Goal: Navigation & Orientation: Find specific page/section

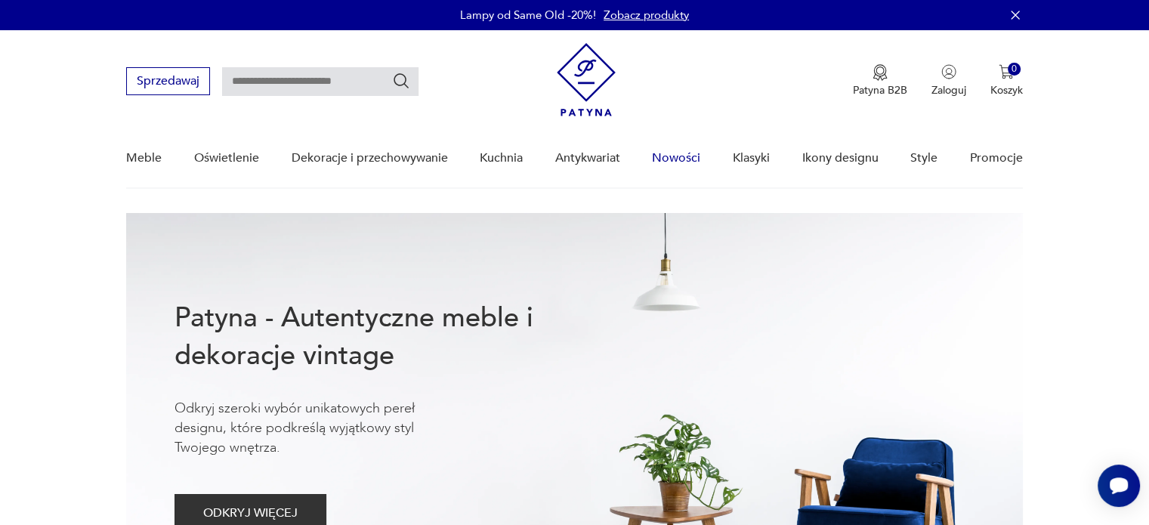
click at [666, 155] on link "Nowości" at bounding box center [676, 158] width 48 height 58
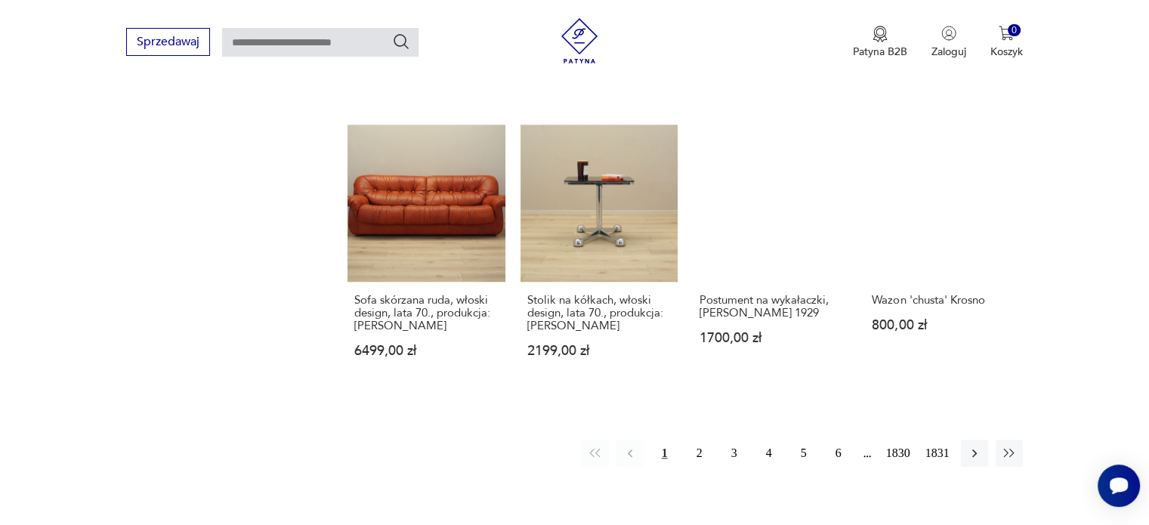
scroll to position [1307, 0]
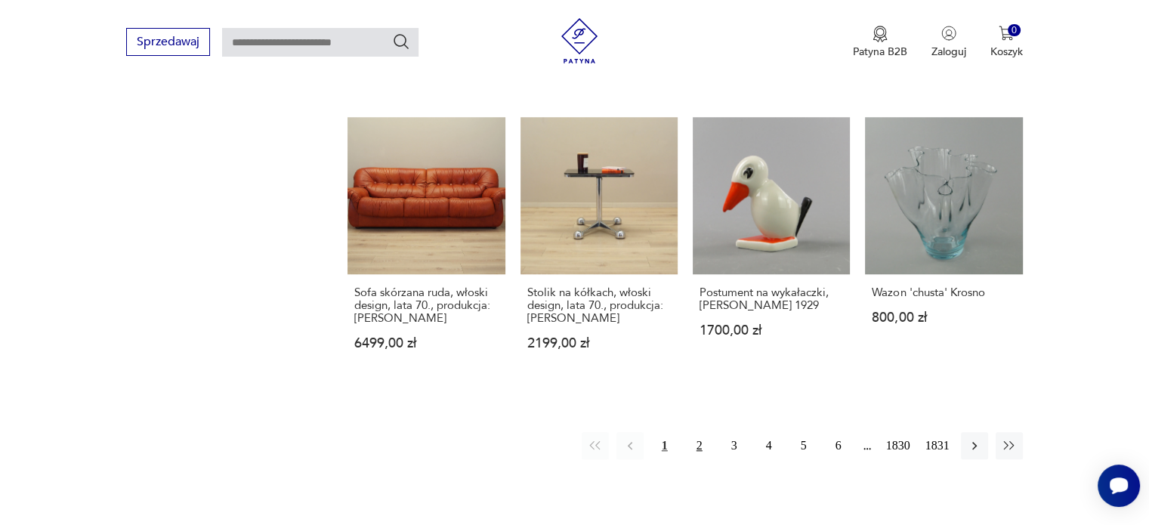
click at [701, 432] on button "2" at bounding box center [699, 445] width 27 height 27
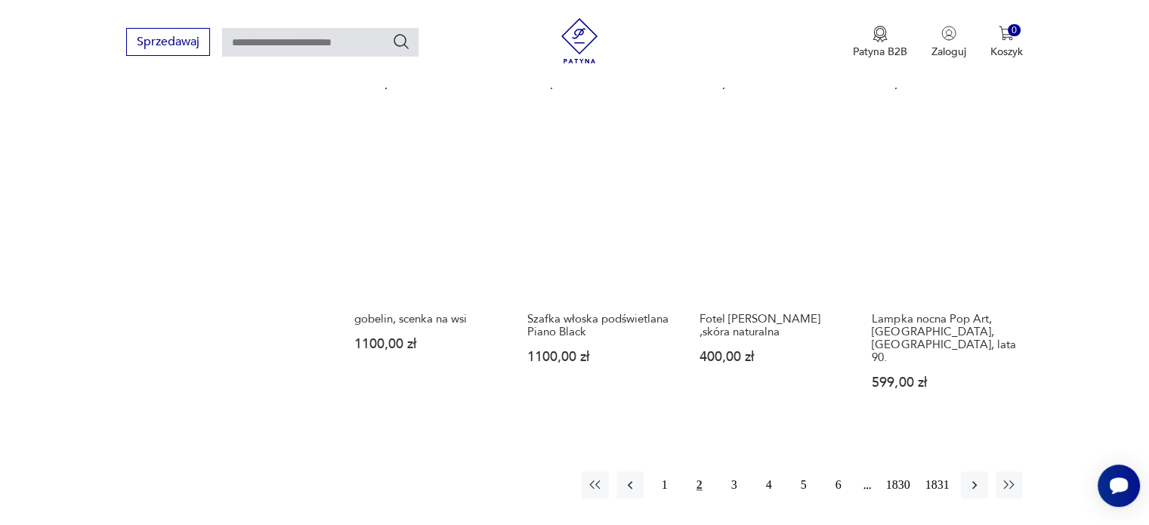
scroll to position [1282, 0]
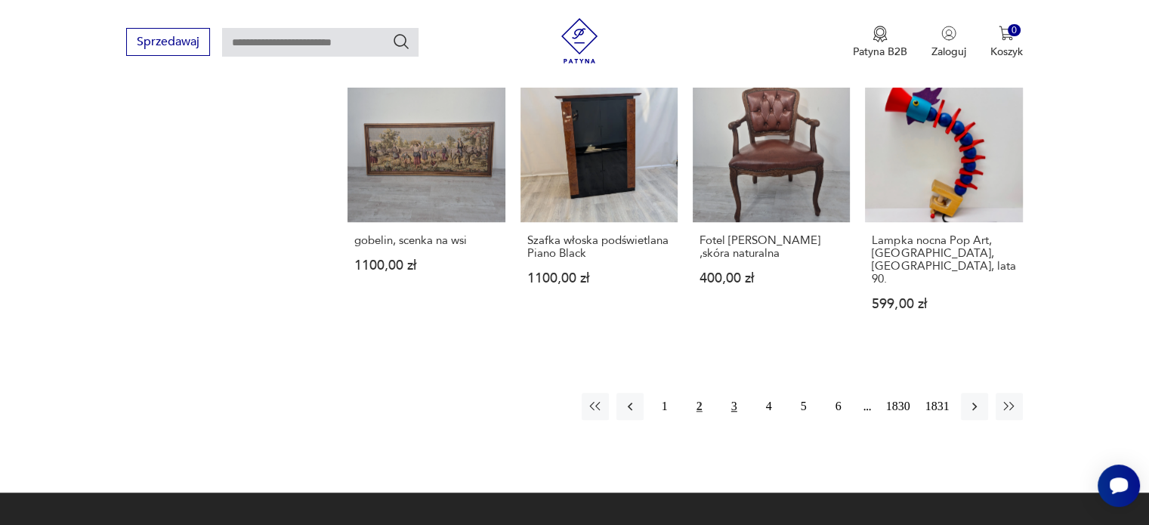
click at [740, 393] on button "3" at bounding box center [734, 406] width 27 height 27
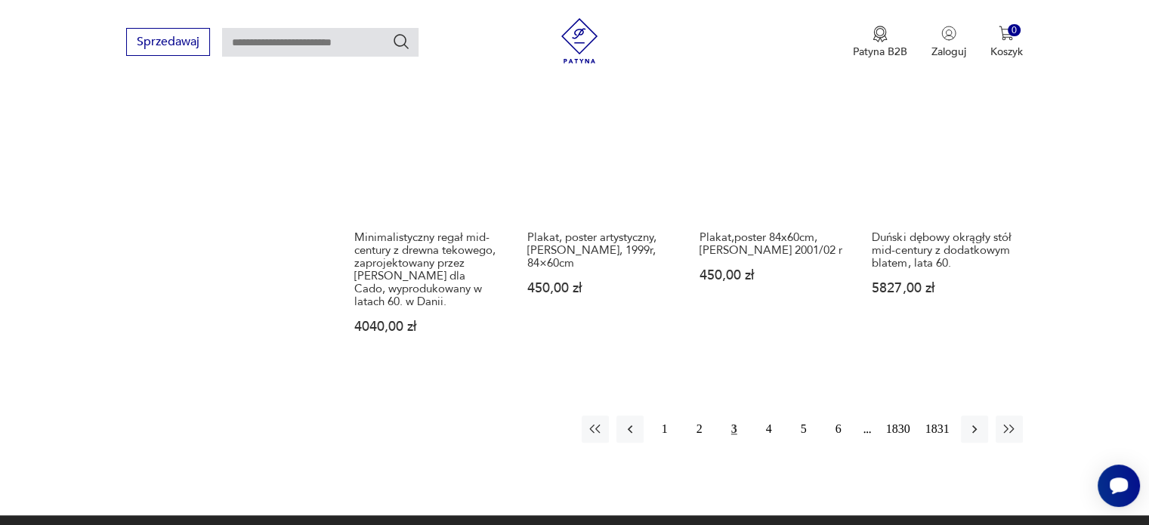
scroll to position [1350, 0]
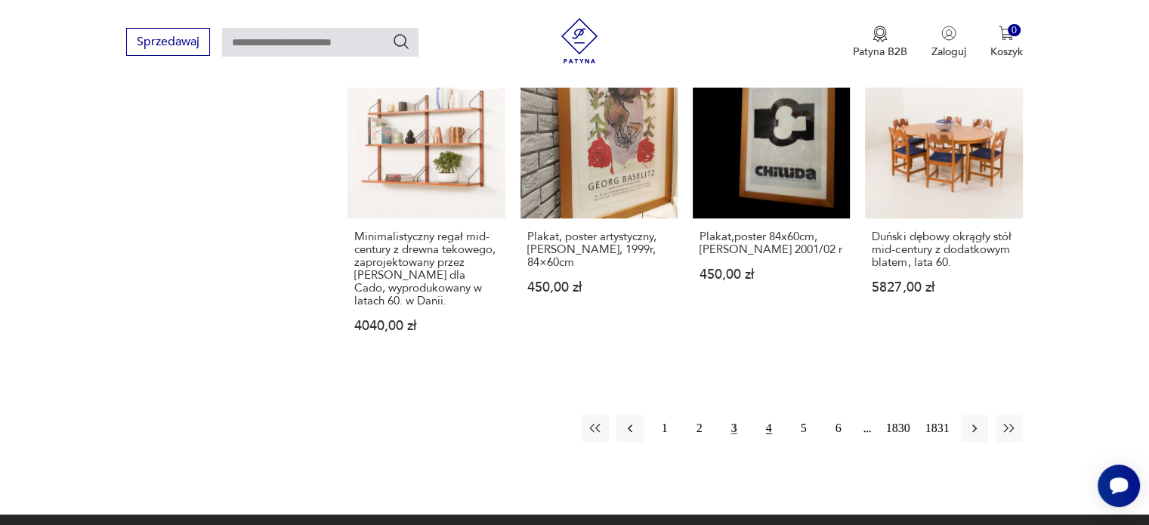
click at [761, 415] on button "4" at bounding box center [768, 428] width 27 height 27
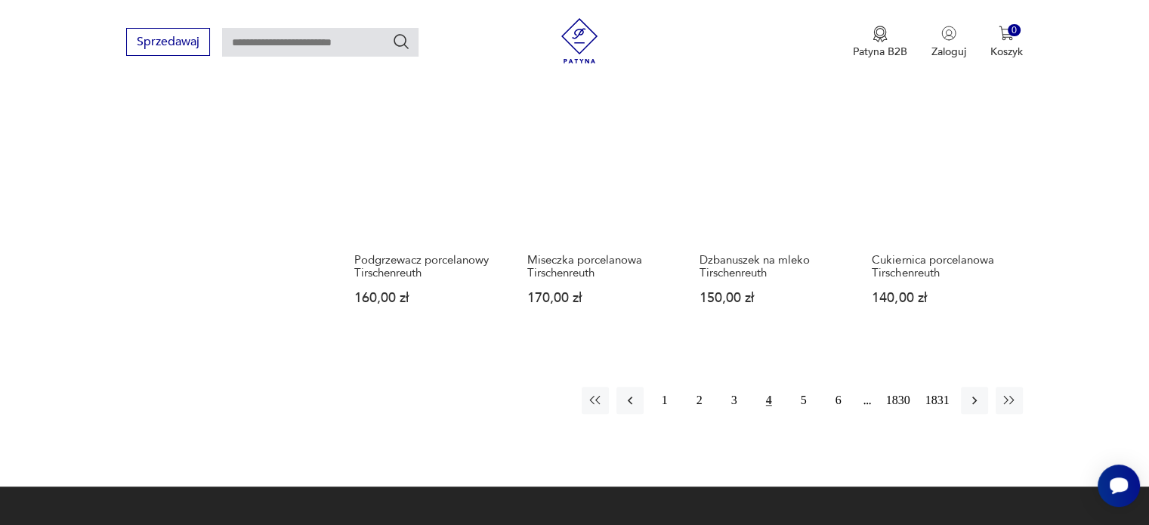
scroll to position [1282, 0]
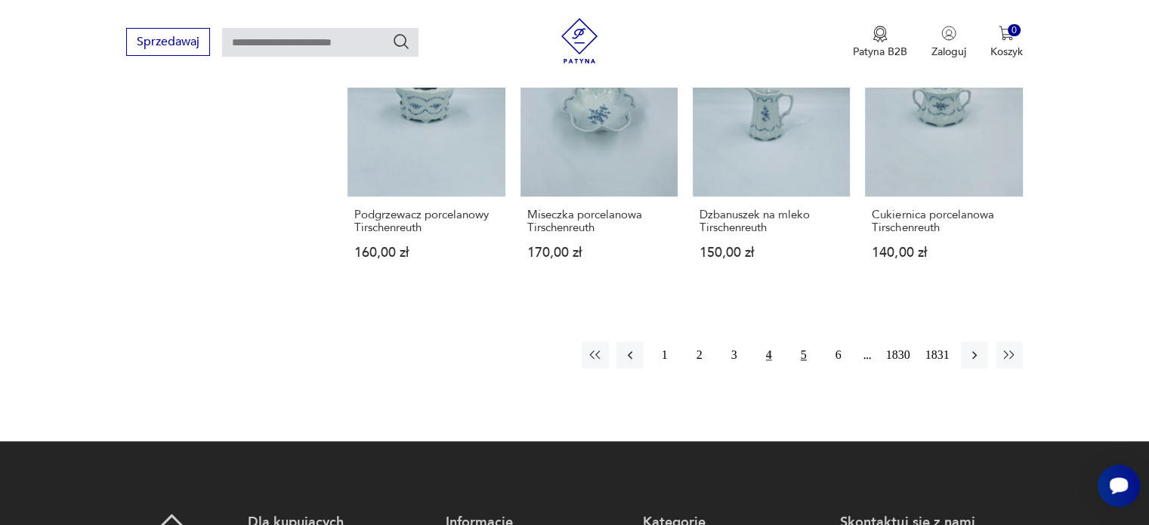
click at [802, 353] on button "5" at bounding box center [803, 354] width 27 height 27
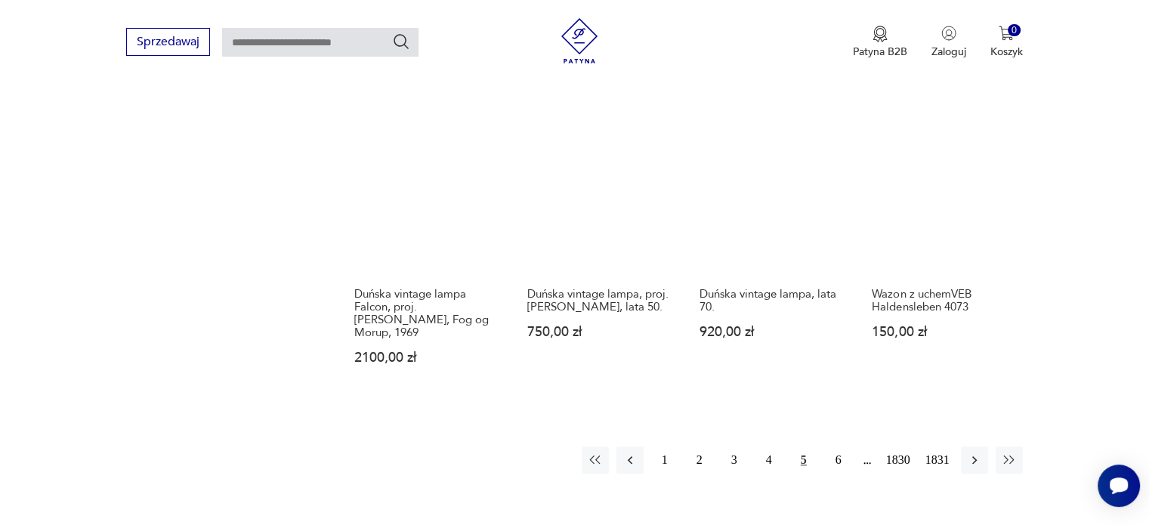
scroll to position [1386, 0]
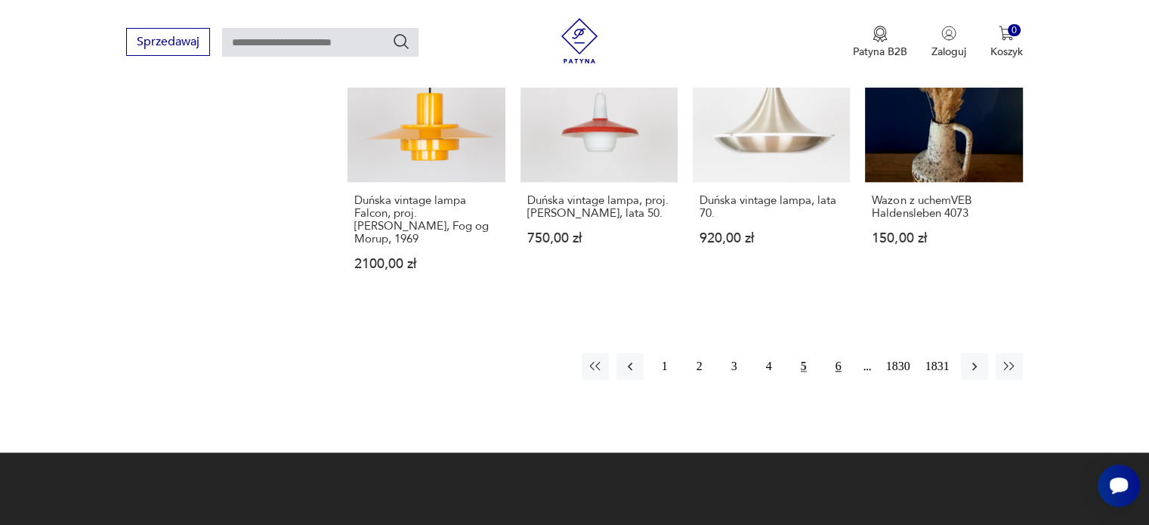
click at [842, 353] on button "6" at bounding box center [838, 366] width 27 height 27
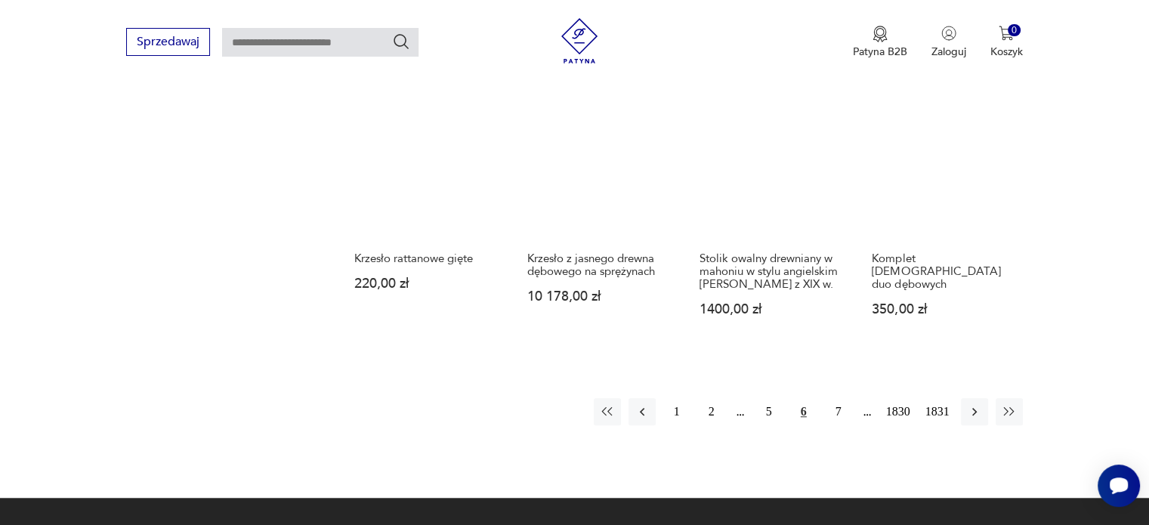
scroll to position [1278, 0]
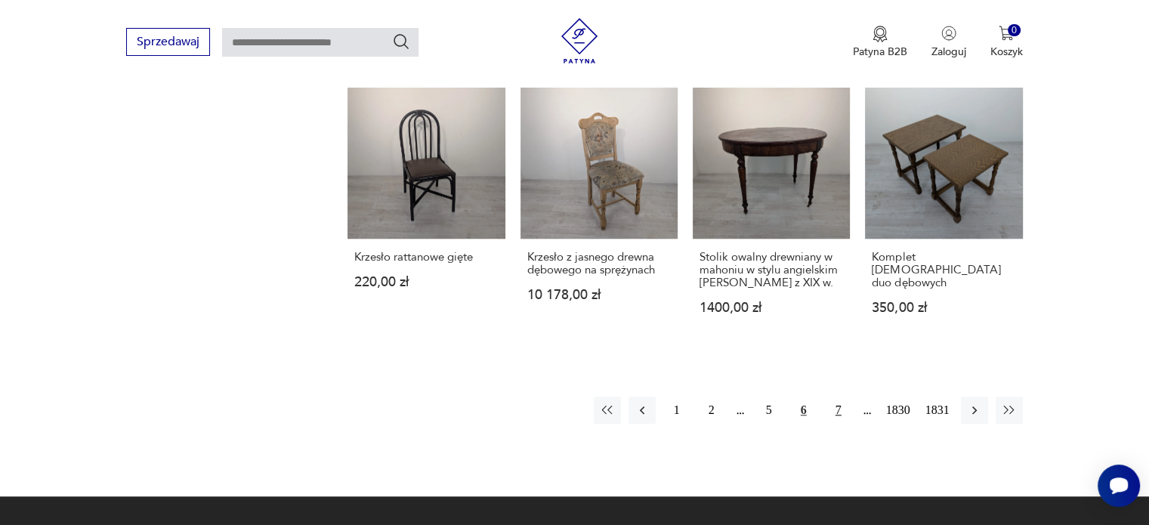
click at [839, 397] on button "7" at bounding box center [838, 410] width 27 height 27
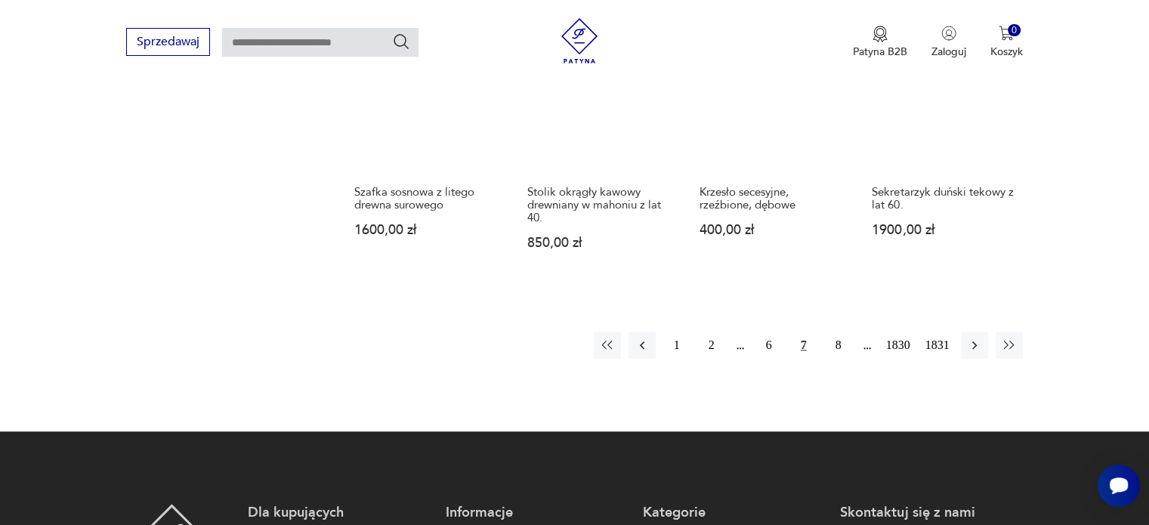
scroll to position [1305, 0]
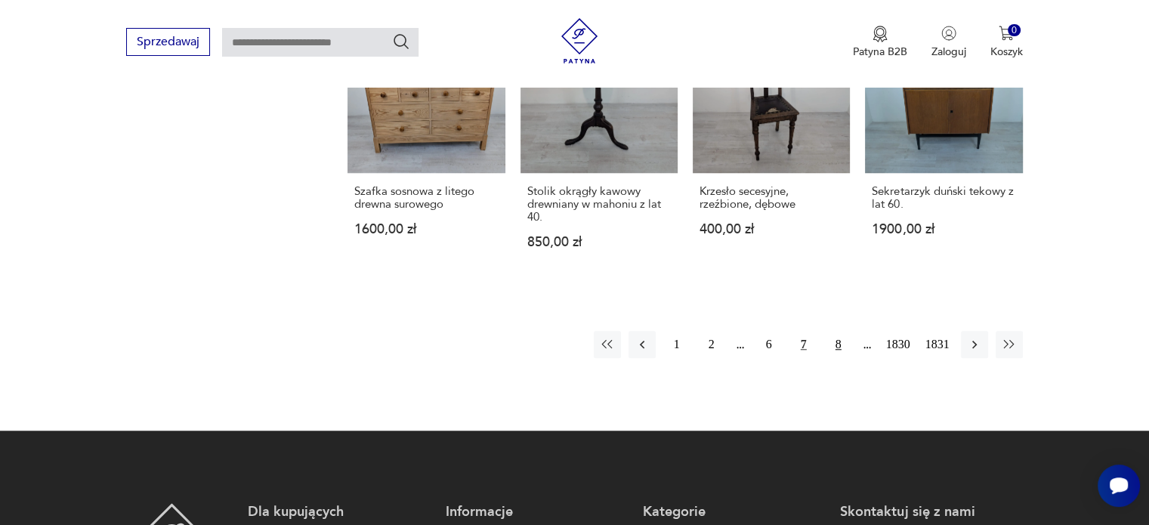
click at [844, 338] on button "8" at bounding box center [838, 344] width 27 height 27
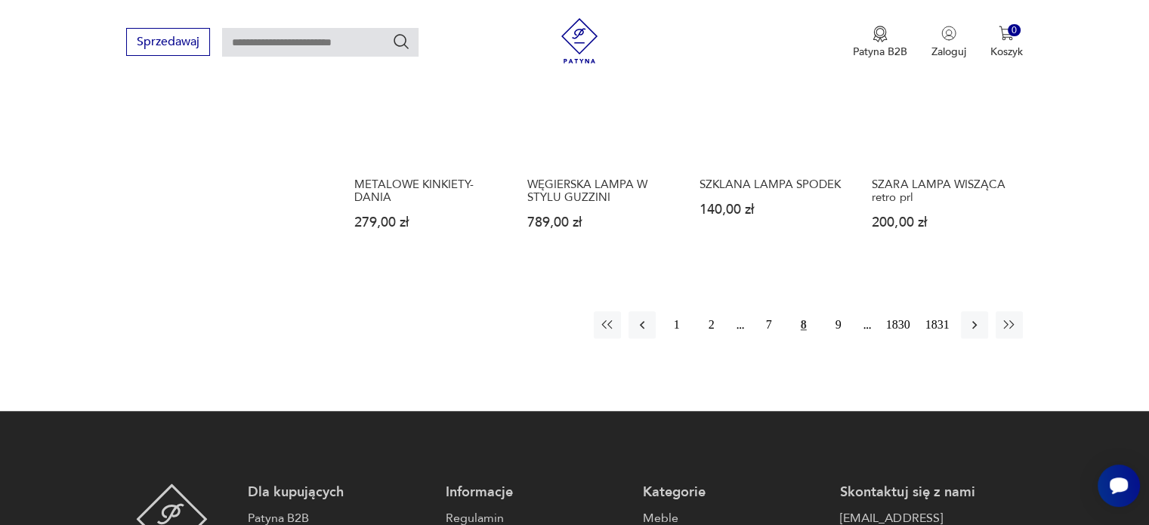
scroll to position [1389, 0]
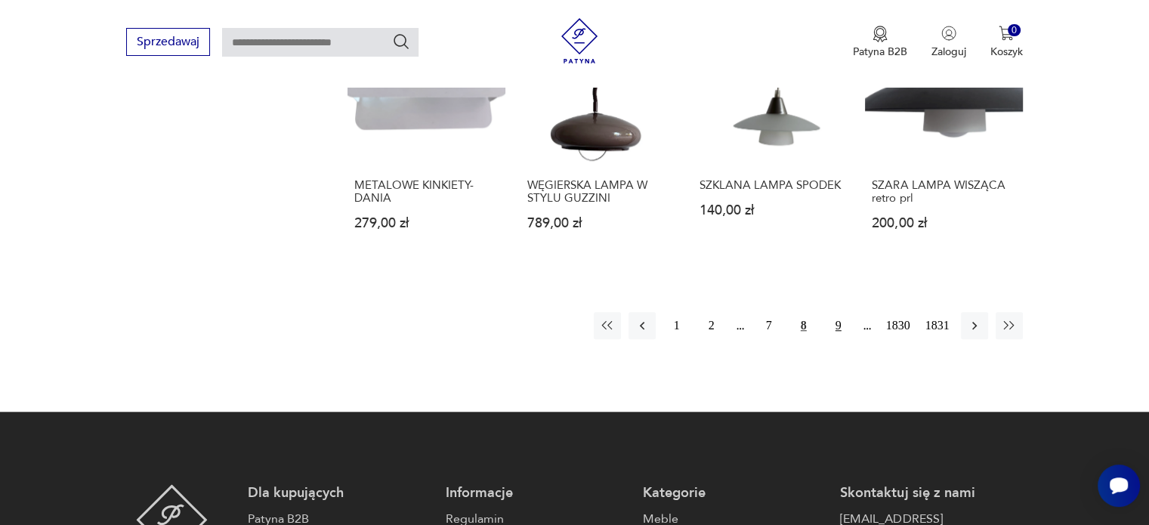
click at [836, 312] on button "9" at bounding box center [838, 325] width 27 height 27
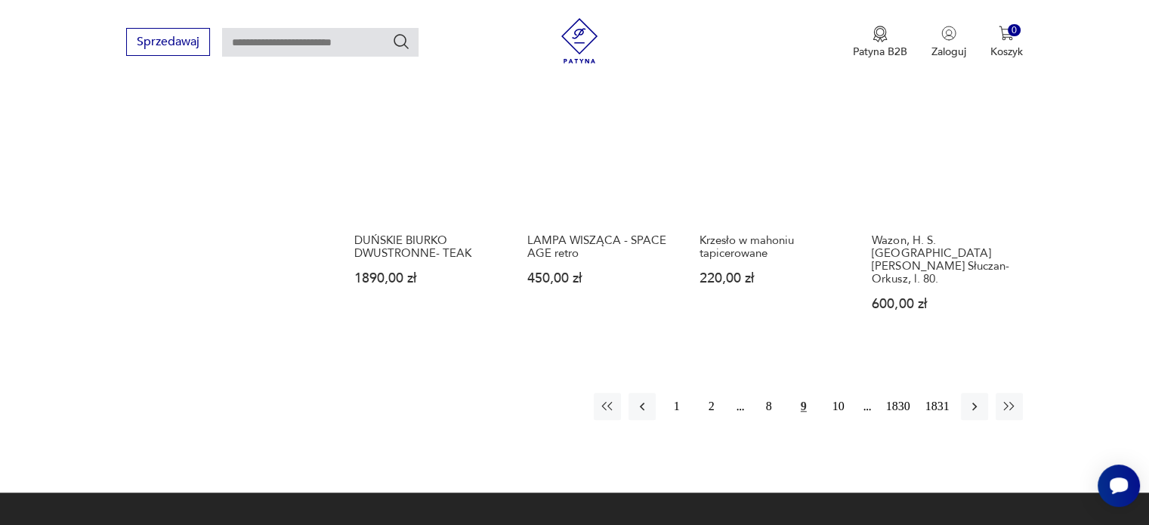
scroll to position [1306, 0]
